Goal: Use online tool/utility: Utilize a website feature to perform a specific function

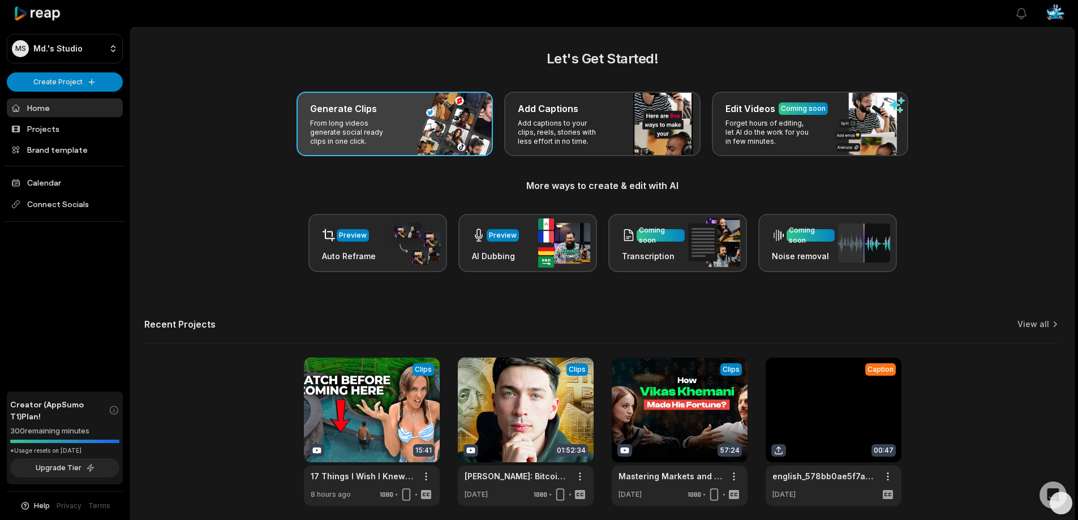
click at [388, 135] on p "From long videos generate social ready clips in one click." at bounding box center [354, 132] width 88 height 27
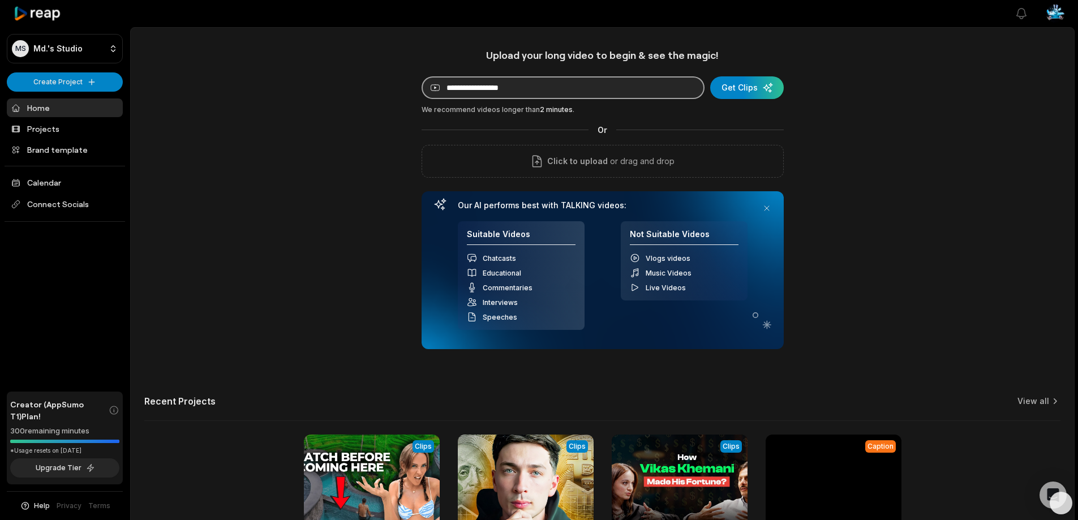
click at [458, 88] on input at bounding box center [563, 87] width 283 height 23
paste input "**********"
type input "**********"
click at [307, 152] on div "**********" at bounding box center [603, 316] width 944 height 534
click at [748, 89] on div "submit" at bounding box center [747, 87] width 74 height 23
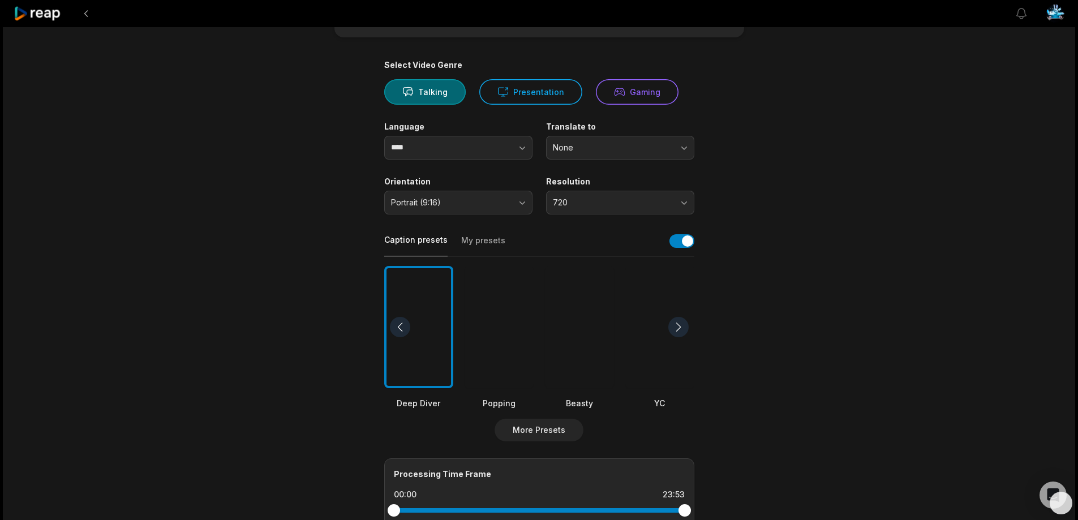
scroll to position [113, 0]
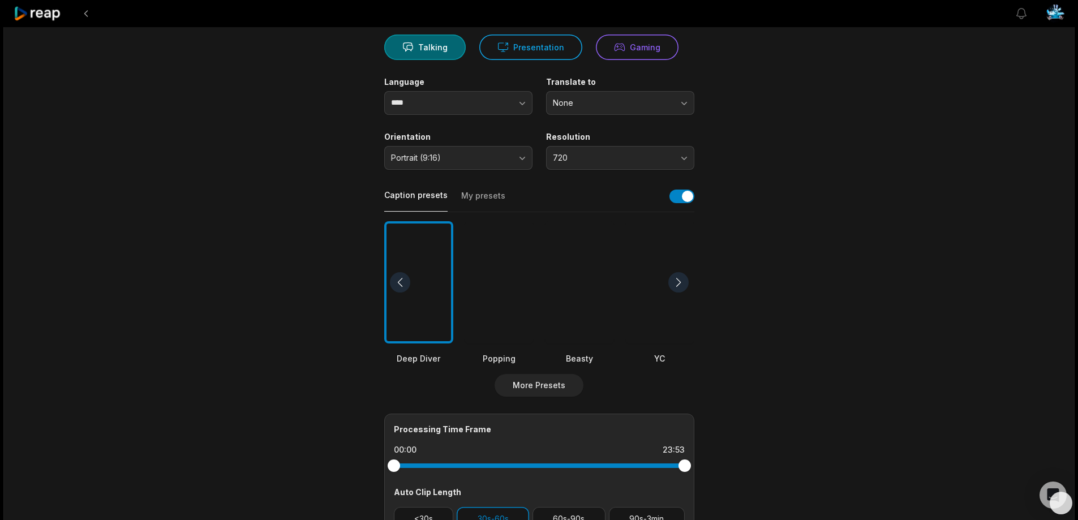
click at [569, 263] on div at bounding box center [579, 282] width 69 height 123
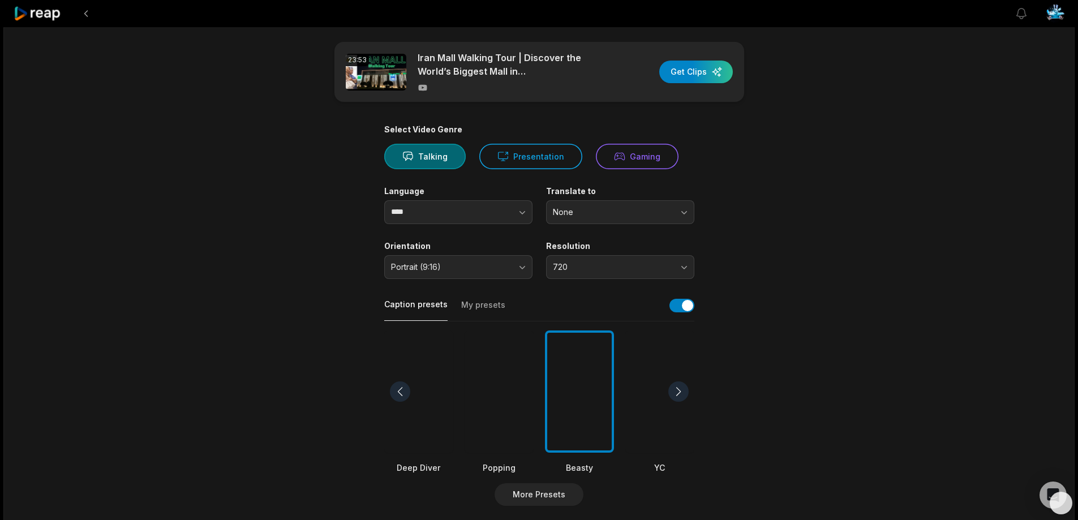
scroll to position [0, 0]
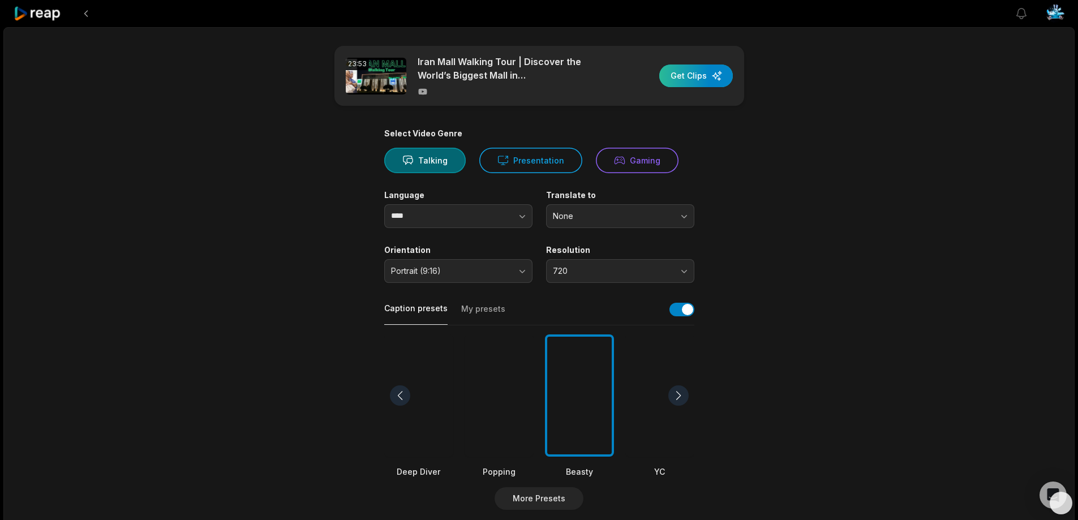
click at [690, 73] on div "button" at bounding box center [697, 76] width 74 height 23
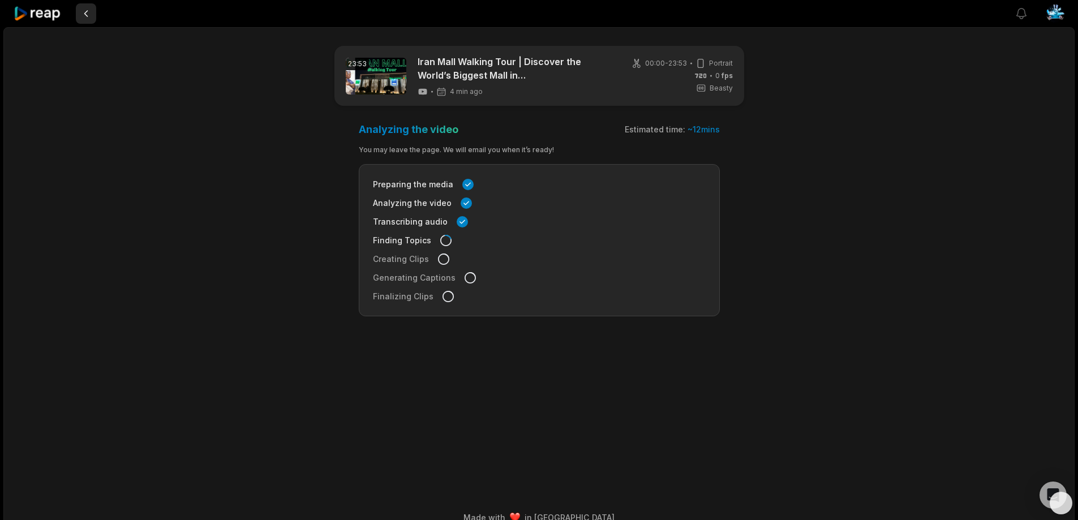
click at [85, 11] on button at bounding box center [86, 13] width 20 height 20
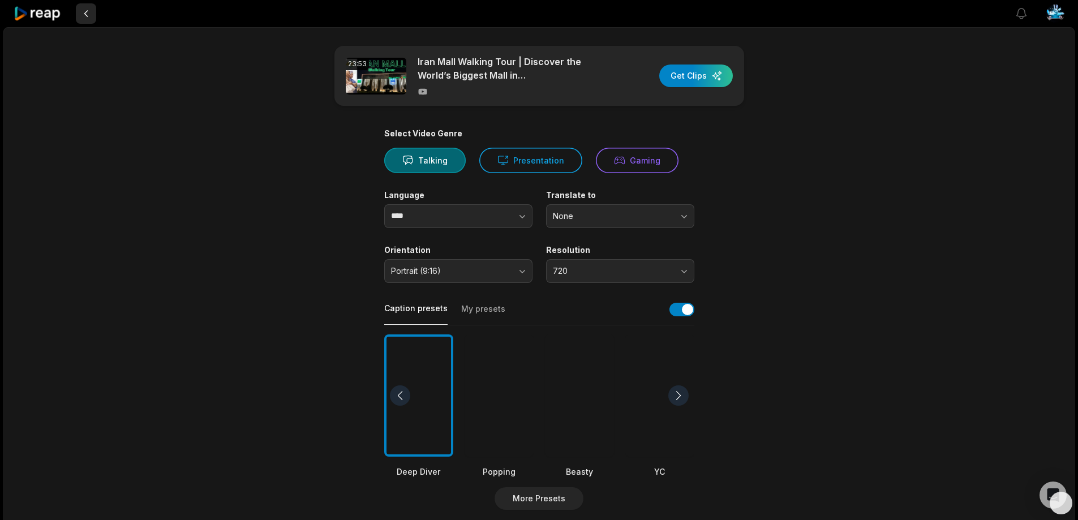
click at [87, 13] on button at bounding box center [86, 13] width 20 height 20
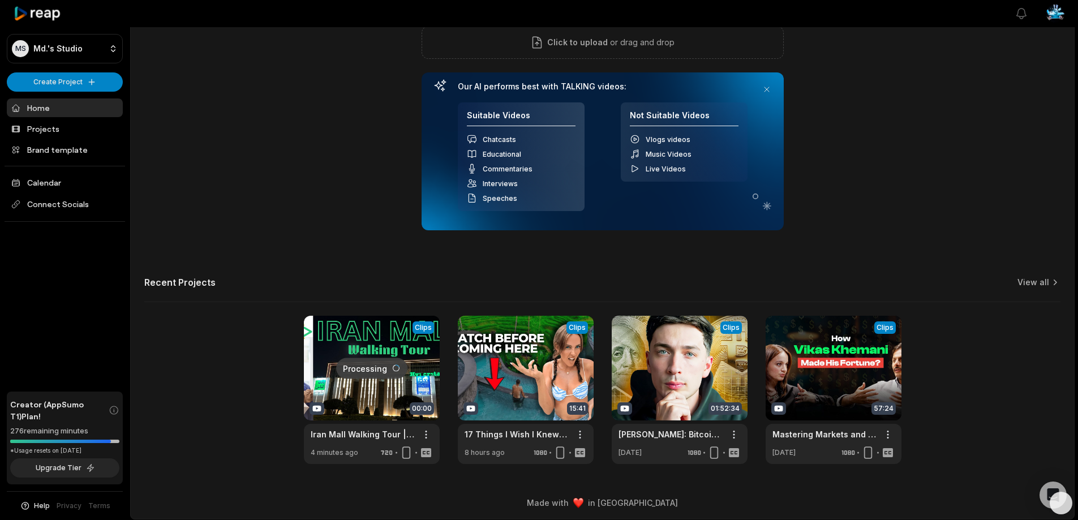
scroll to position [122, 0]
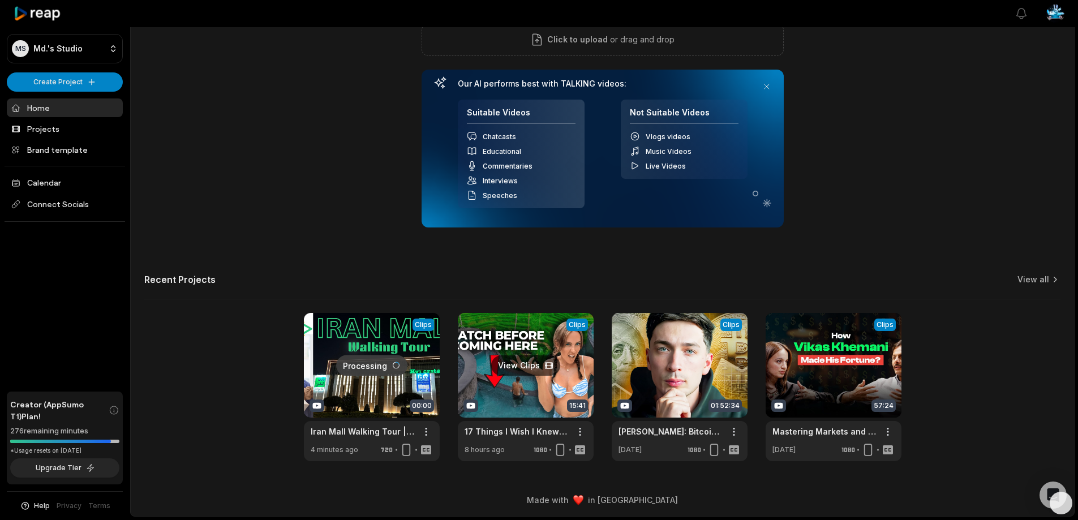
click at [526, 364] on link at bounding box center [526, 387] width 136 height 148
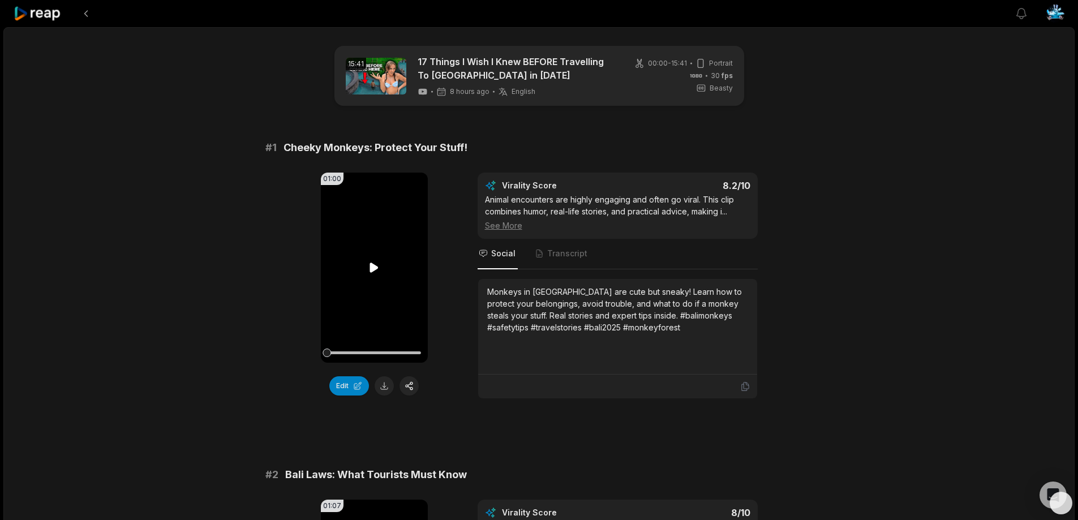
click at [372, 269] on icon at bounding box center [374, 268] width 8 height 10
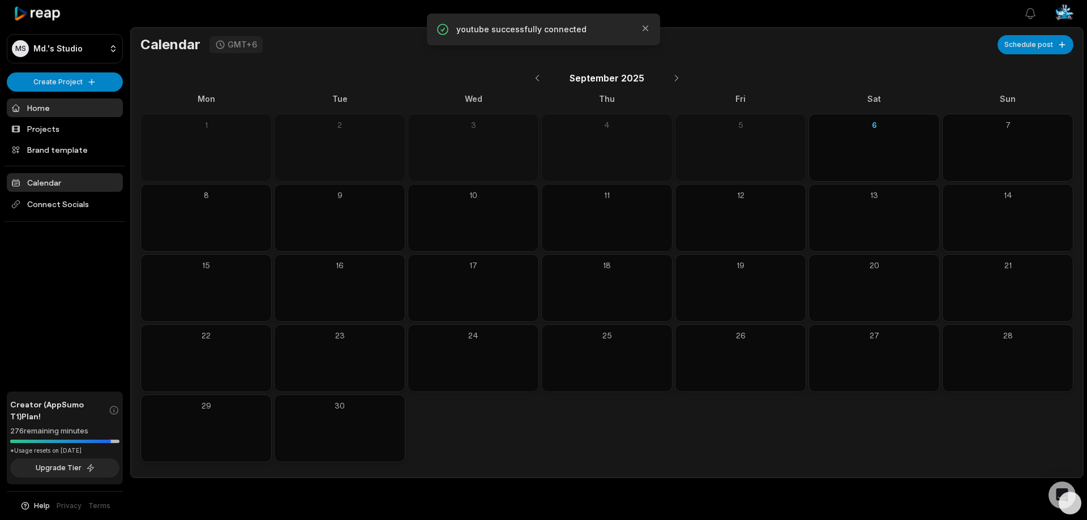
click at [43, 112] on link "Home" at bounding box center [65, 108] width 116 height 19
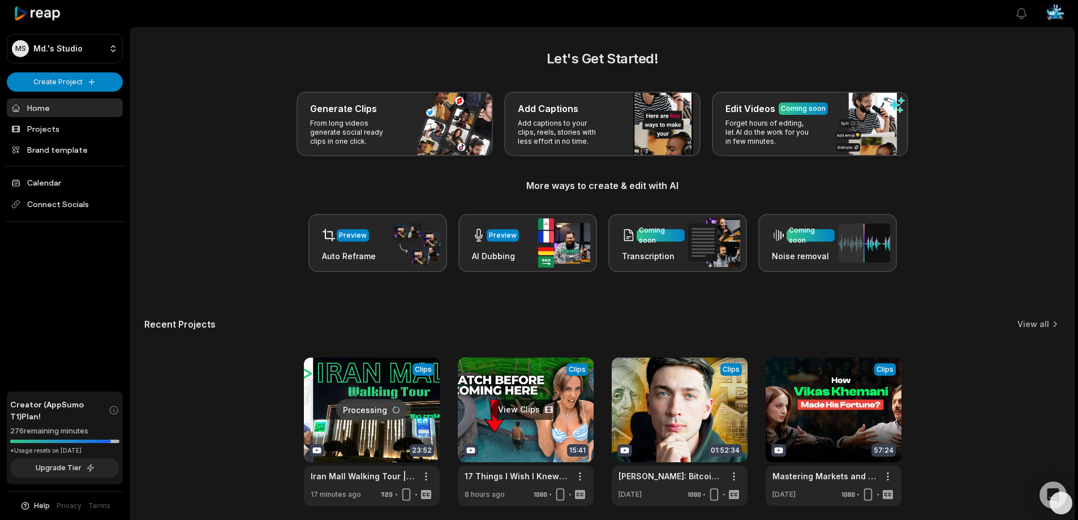
click at [512, 408] on link at bounding box center [526, 432] width 136 height 148
